Goal: Transaction & Acquisition: Purchase product/service

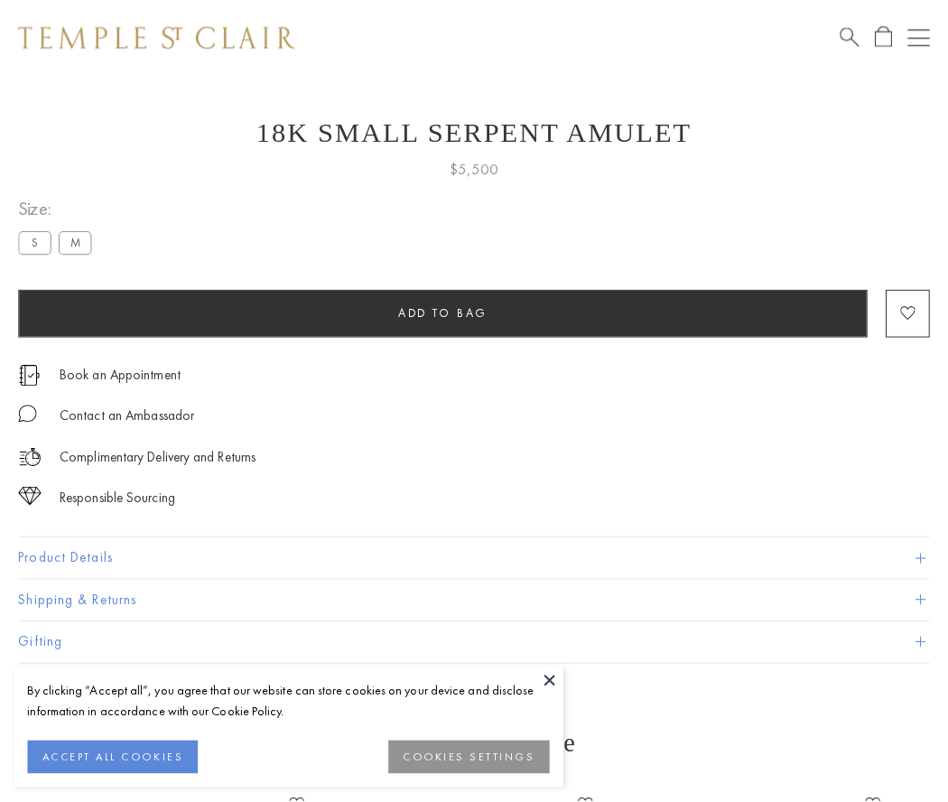
scroll to position [23, 0]
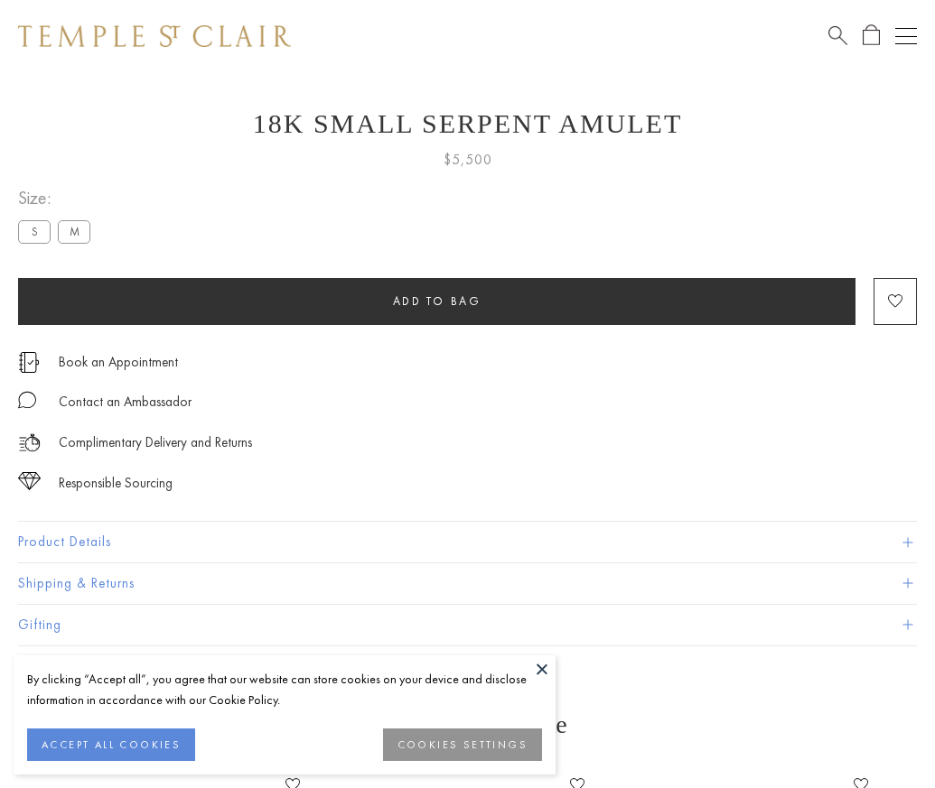
click at [436, 301] on span "Add to bag" at bounding box center [437, 300] width 88 height 15
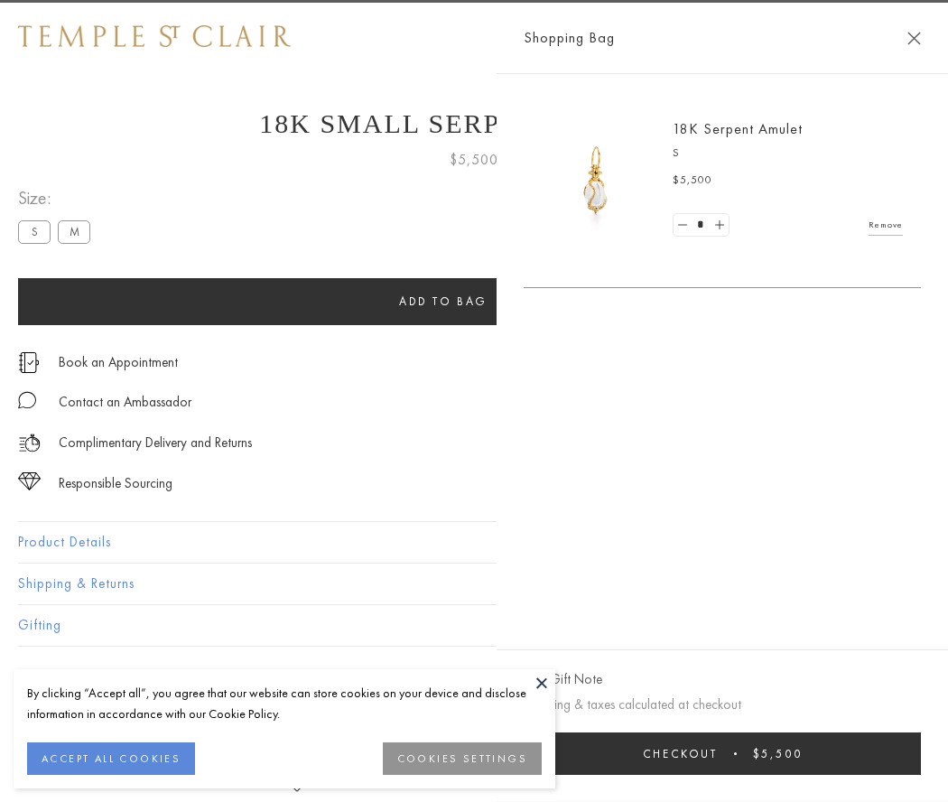
click at [767, 753] on button "Checkout $5,500" at bounding box center [722, 753] width 397 height 42
